Goal: Complete application form: Complete application form

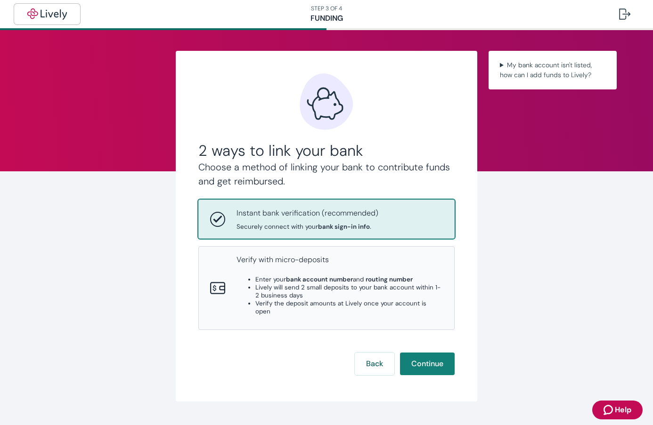
click at [39, 16] on img "button" at bounding box center [47, 13] width 53 height 11
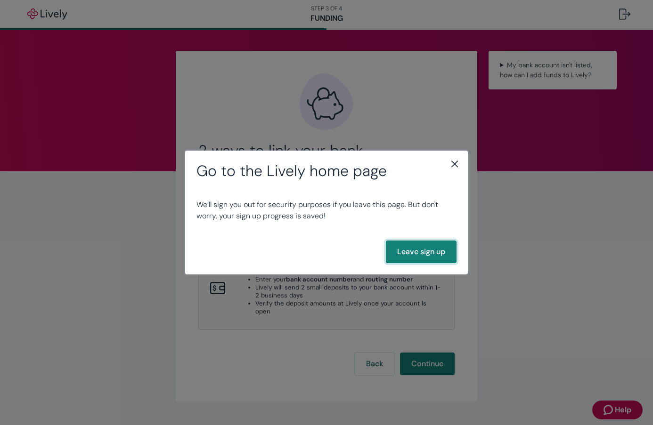
click at [435, 254] on button "Leave sign up" at bounding box center [421, 252] width 71 height 23
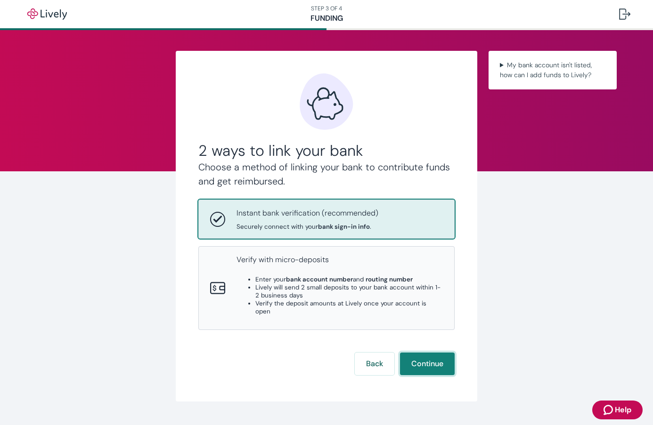
click at [437, 359] on button "Continue" at bounding box center [427, 364] width 55 height 23
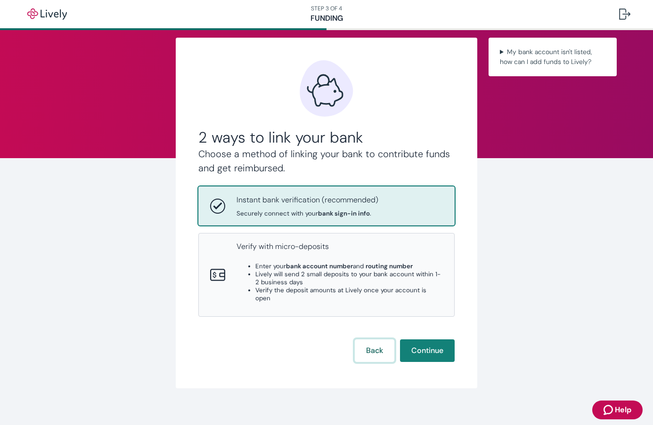
click at [371, 344] on button "Back" at bounding box center [375, 350] width 40 height 23
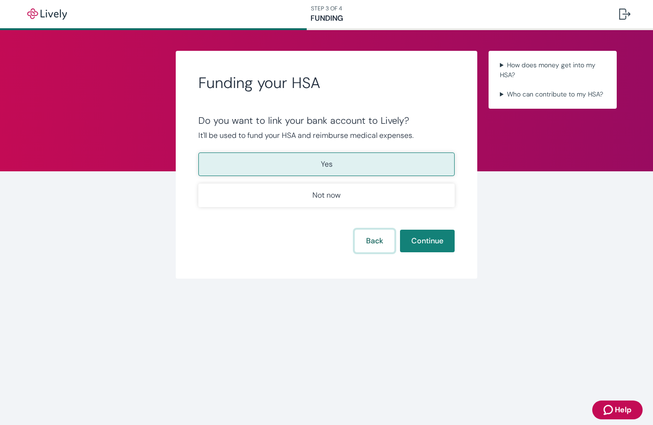
click at [385, 237] on button "Back" at bounding box center [375, 241] width 40 height 23
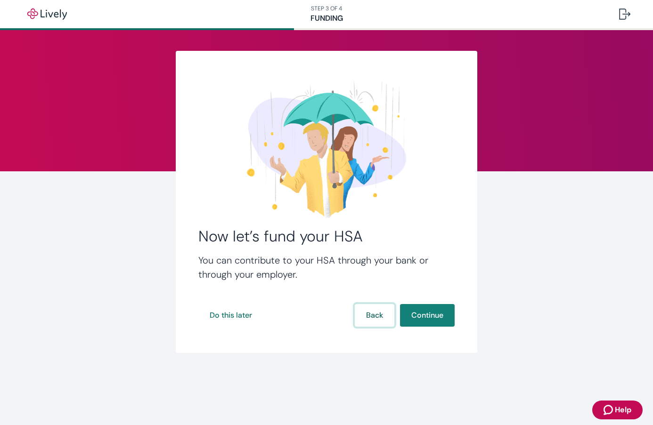
click at [378, 319] on button "Back" at bounding box center [375, 315] width 40 height 23
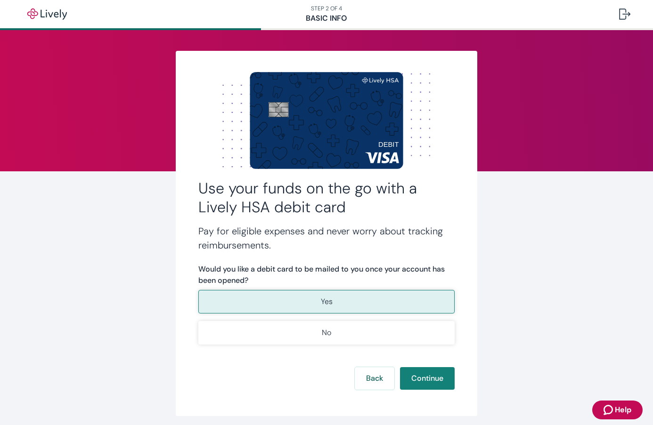
click at [373, 392] on div "Use your funds on the go with a Lively HSA debit card Pay for eligible expenses…" at bounding box center [326, 233] width 301 height 365
click at [372, 379] on button "Back" at bounding box center [375, 378] width 40 height 23
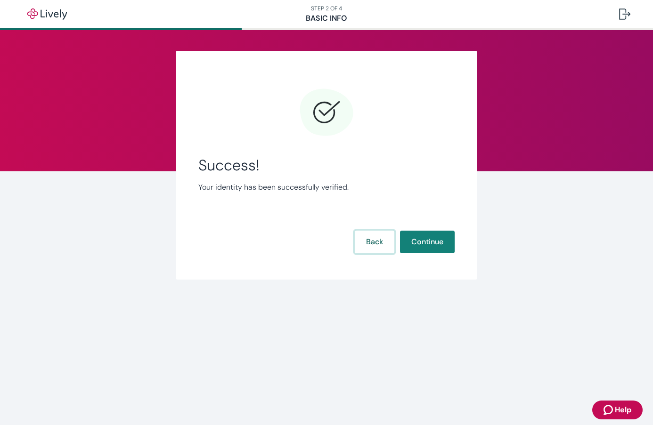
click at [367, 247] on button "Back" at bounding box center [375, 242] width 40 height 23
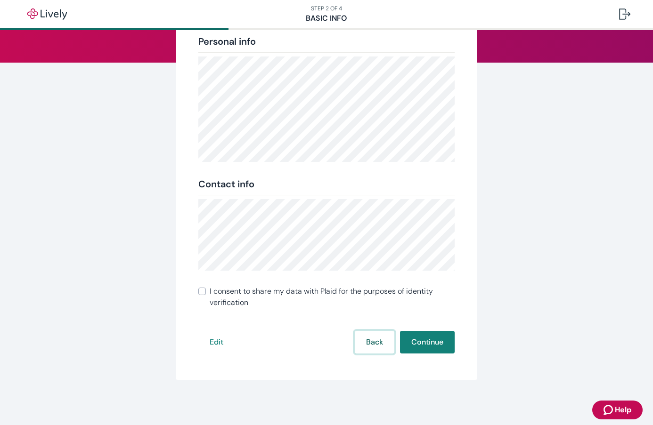
click at [378, 341] on button "Back" at bounding box center [375, 342] width 40 height 23
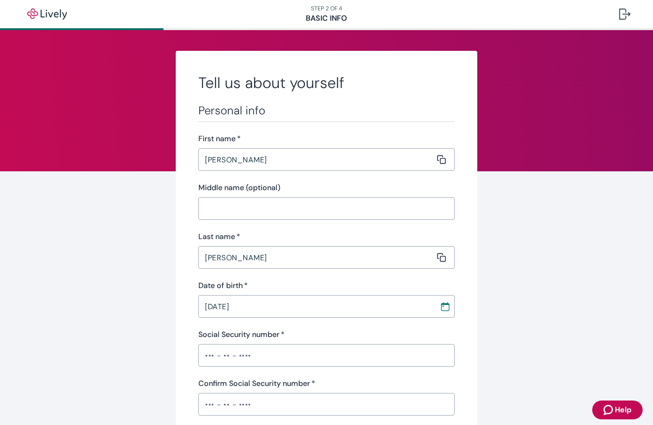
click at [378, 341] on div "Social Security number   * ​" at bounding box center [326, 348] width 256 height 38
click at [621, 13] on div at bounding box center [624, 13] width 11 height 11
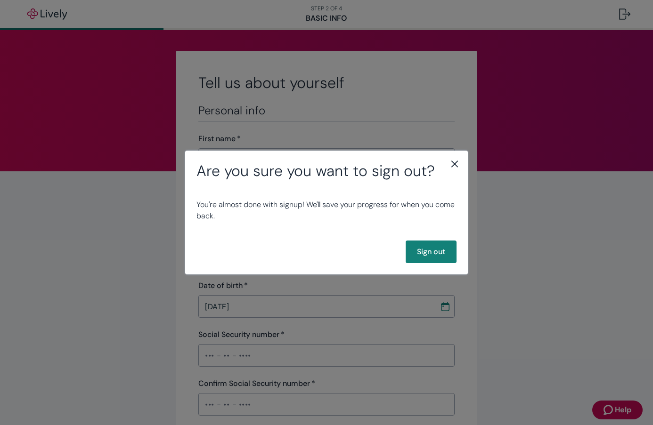
click at [455, 163] on icon "close" at bounding box center [454, 164] width 7 height 7
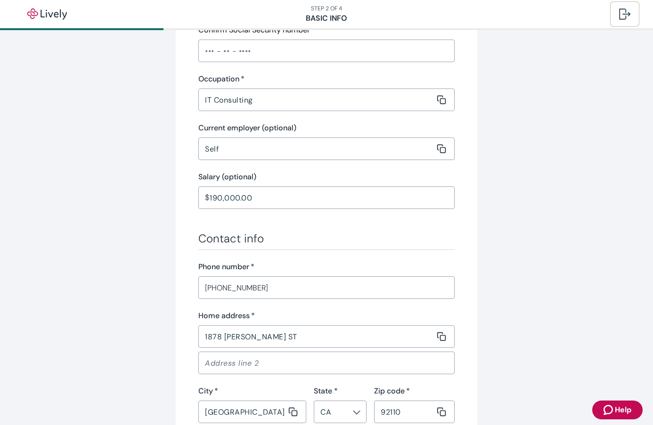
scroll to position [549, 0]
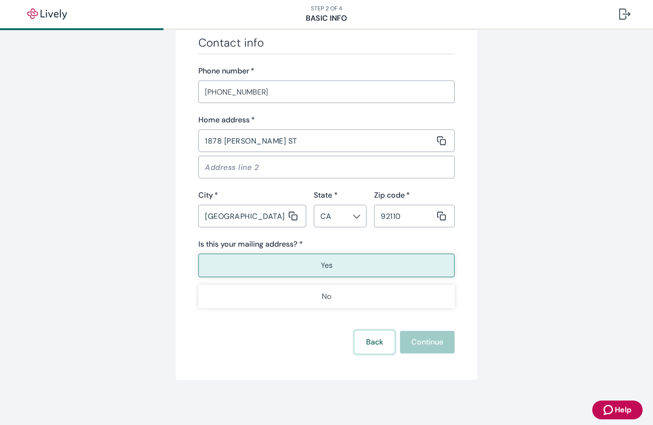
click at [363, 347] on button "Back" at bounding box center [375, 342] width 40 height 23
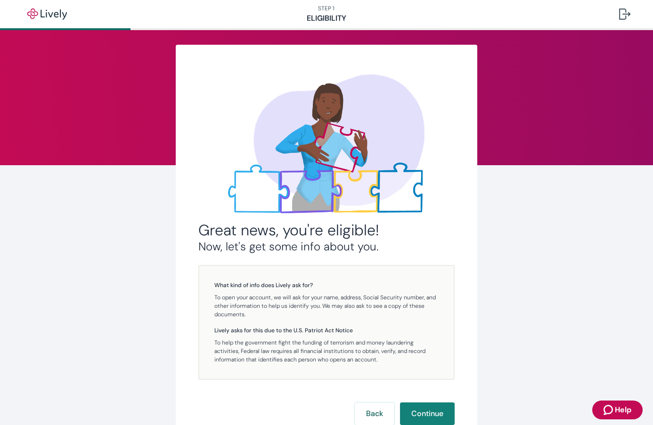
scroll to position [78, 0]
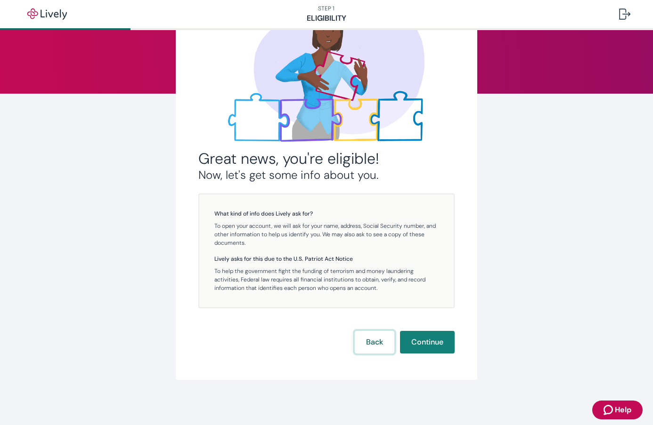
click at [363, 347] on button "Back" at bounding box center [375, 342] width 40 height 23
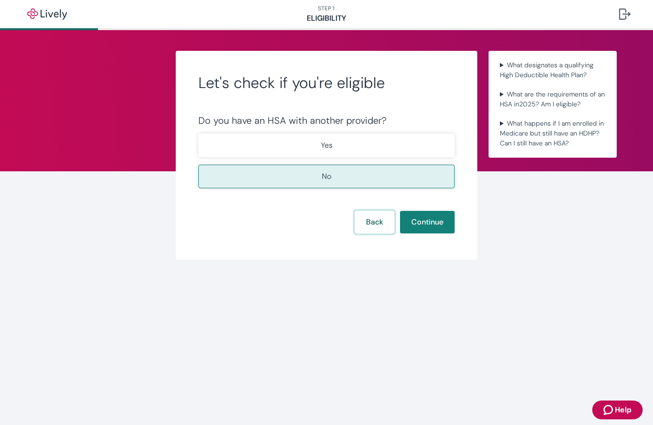
click at [376, 225] on button "Back" at bounding box center [375, 222] width 40 height 23
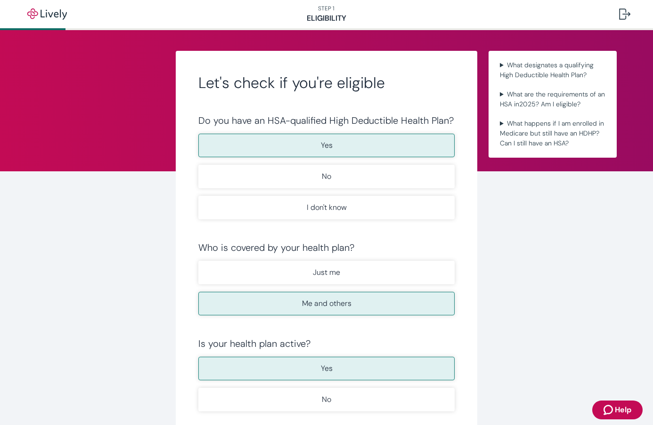
scroll to position [103, 0]
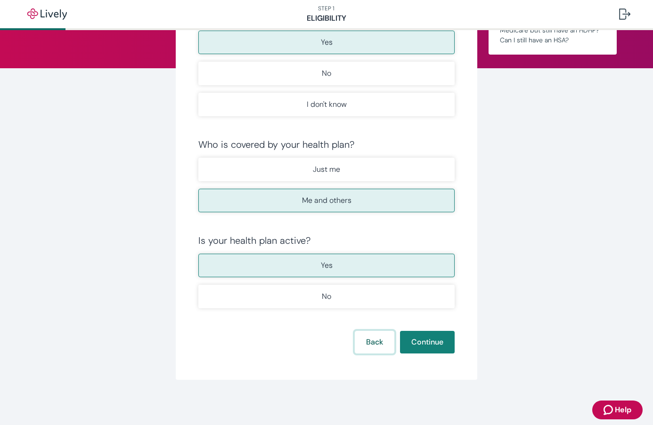
click at [379, 353] on button "Back" at bounding box center [375, 342] width 40 height 23
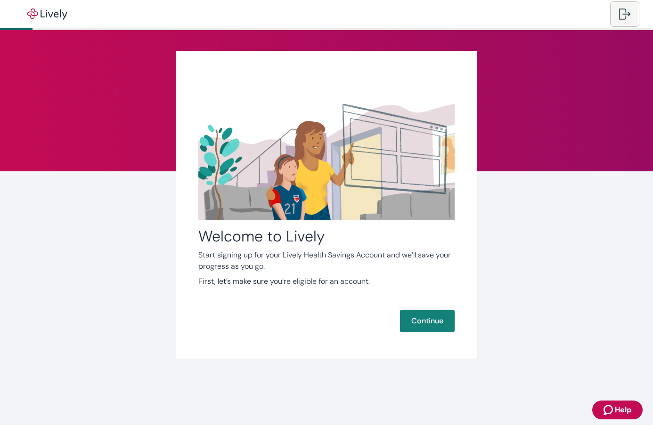
click at [621, 13] on div at bounding box center [624, 13] width 11 height 11
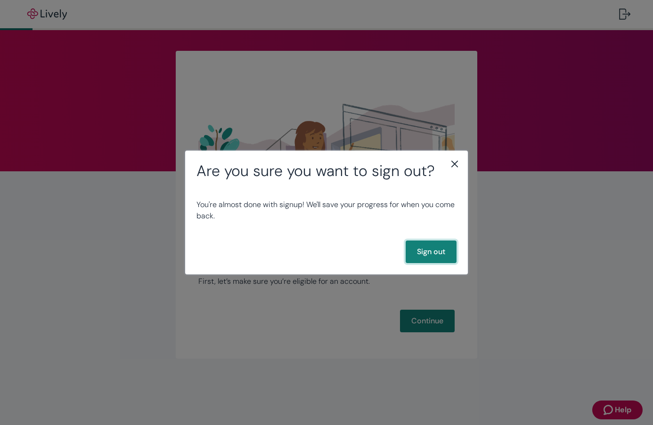
click at [427, 250] on button "Sign out" at bounding box center [430, 252] width 51 height 23
